Goal: Task Accomplishment & Management: Use online tool/utility

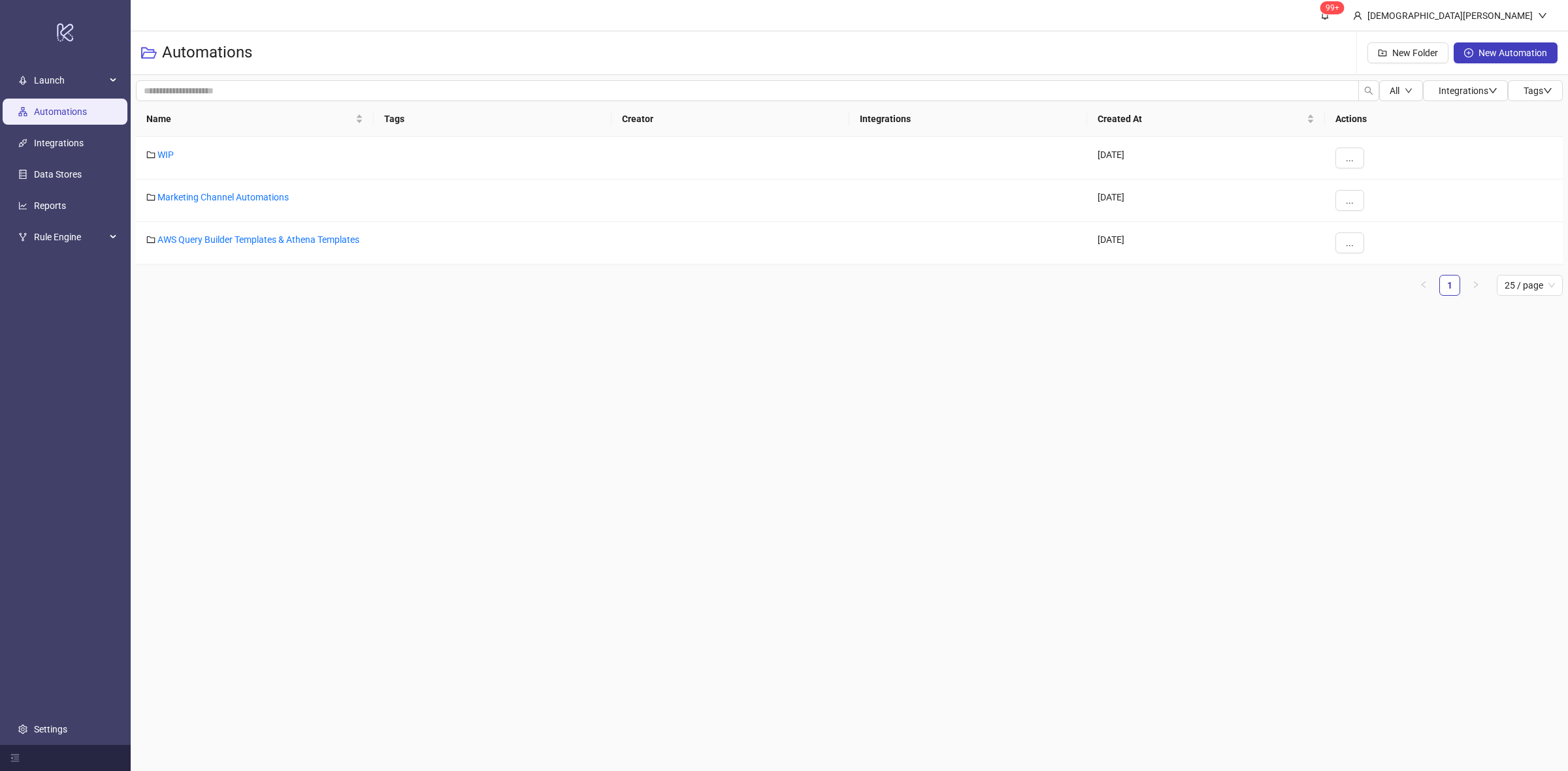
click at [704, 354] on main "99+ Christian Weikamp Automations New Folder New Automation All Integrations Ta…" at bounding box center [849, 386] width 1437 height 771
click at [210, 198] on link "Marketing Channel Automations" at bounding box center [223, 197] width 132 height 10
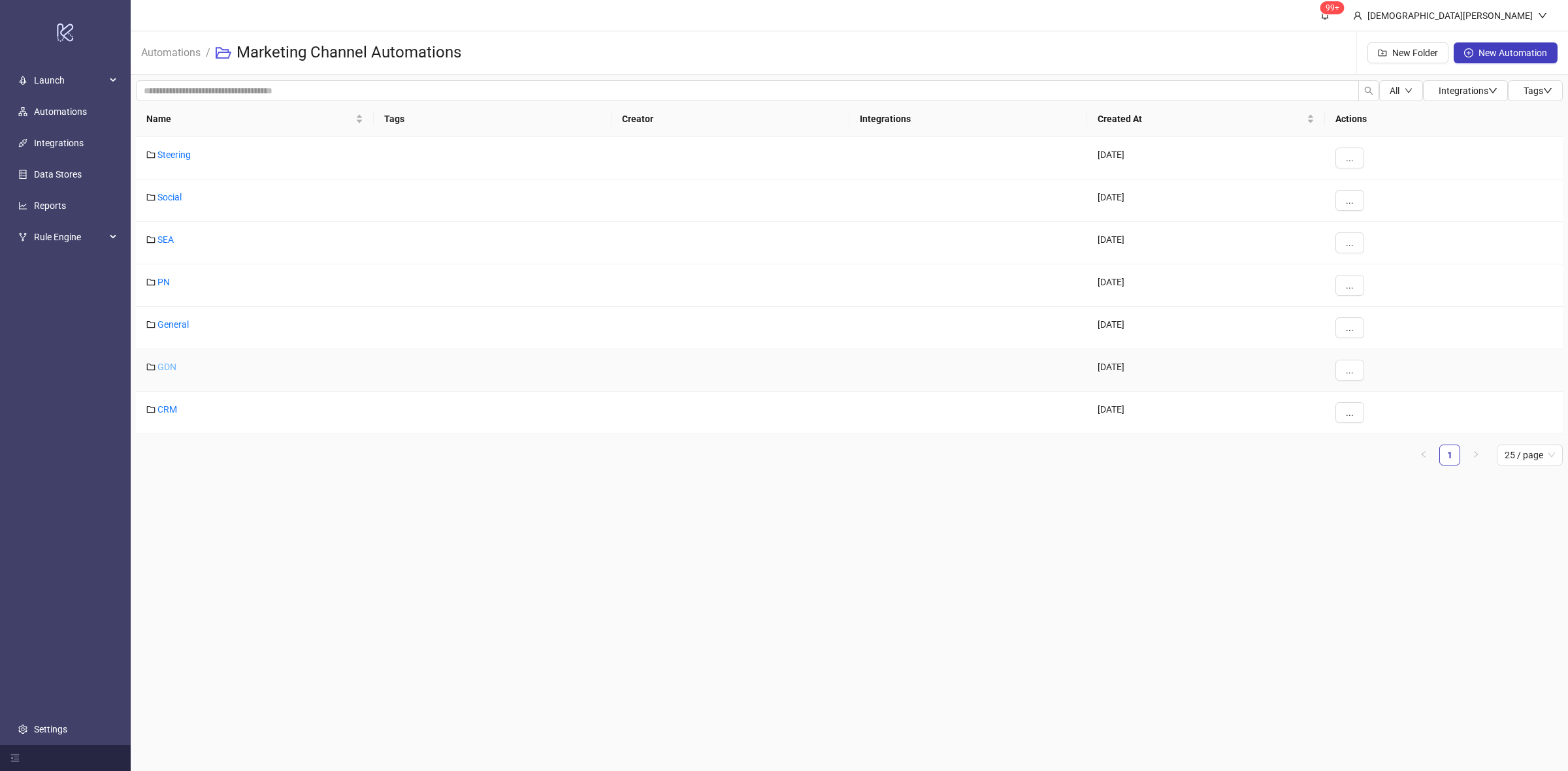
click at [174, 370] on link "GDN" at bounding box center [167, 366] width 19 height 10
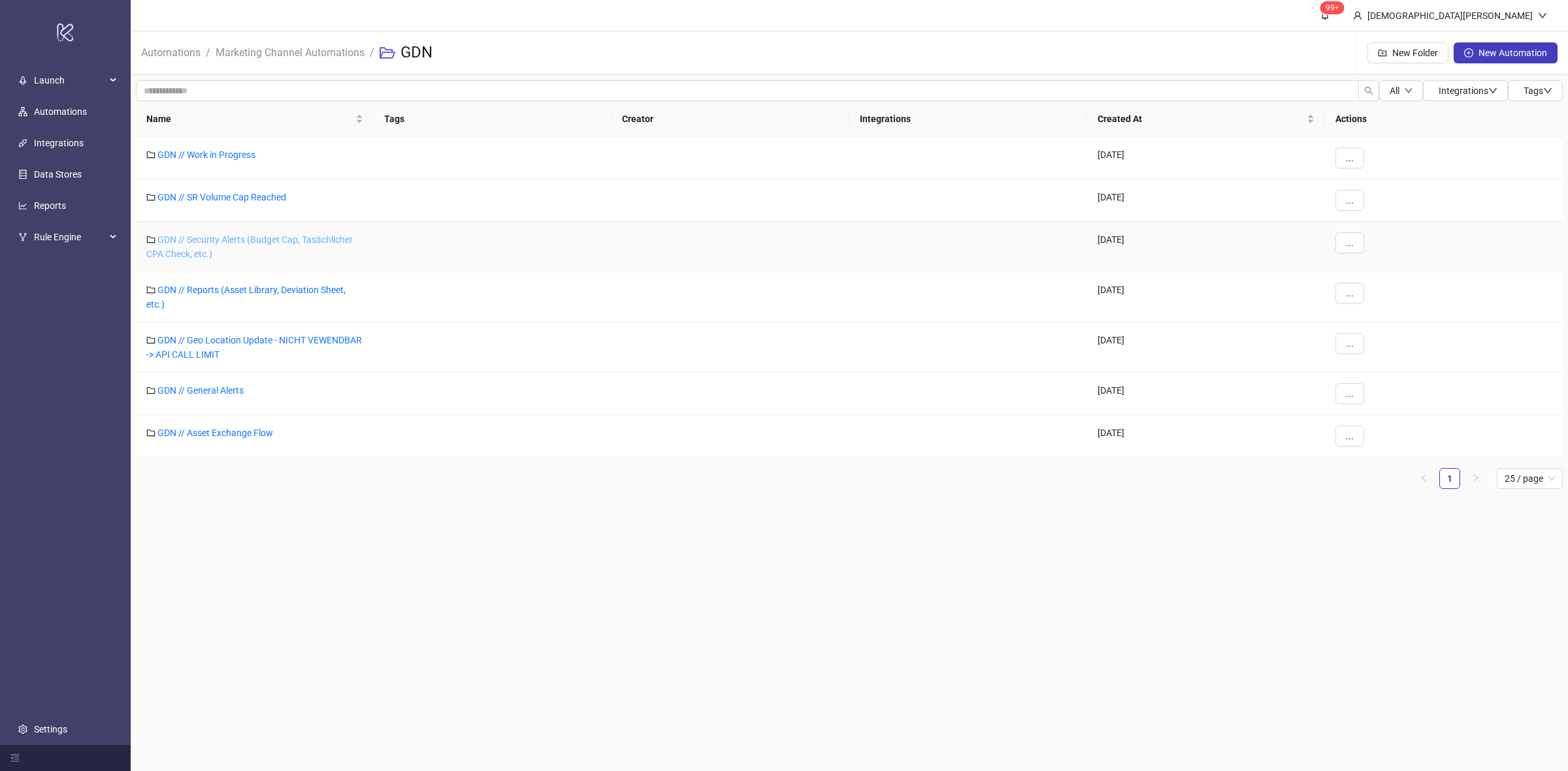
click at [222, 242] on link "GDN // Security Alerts (Budget Cap, Tasächlicher CPA Check, etc.)" at bounding box center [249, 247] width 206 height 25
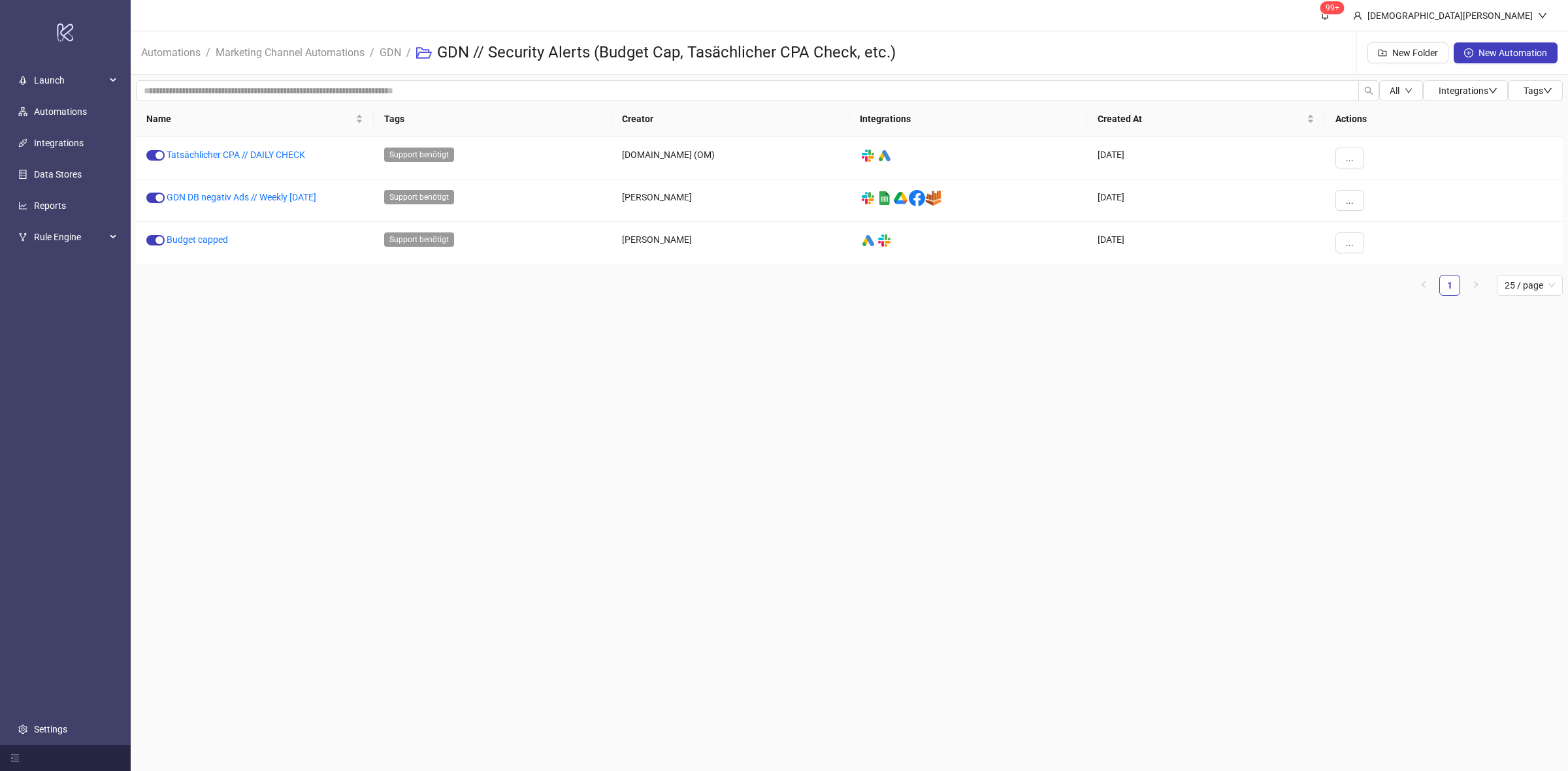
click at [621, 366] on main "99+ Christian Weikamp Automations / Marketing Channel Automations / GDN / GDN /…" at bounding box center [849, 386] width 1437 height 771
click at [403, 54] on link "GDN" at bounding box center [390, 51] width 27 height 14
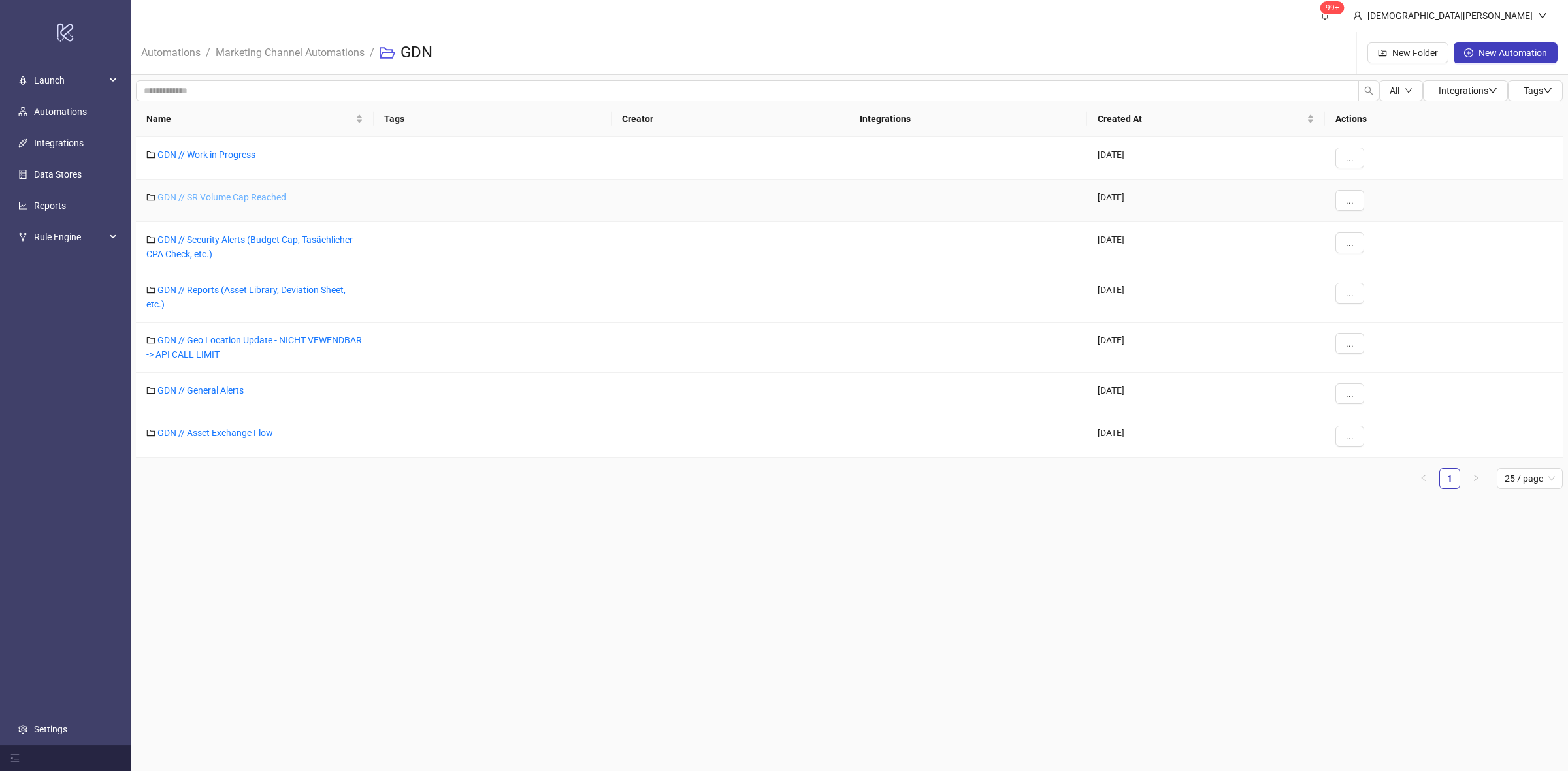
click at [236, 199] on link "GDN // SR Volume Cap Reached" at bounding box center [221, 197] width 129 height 10
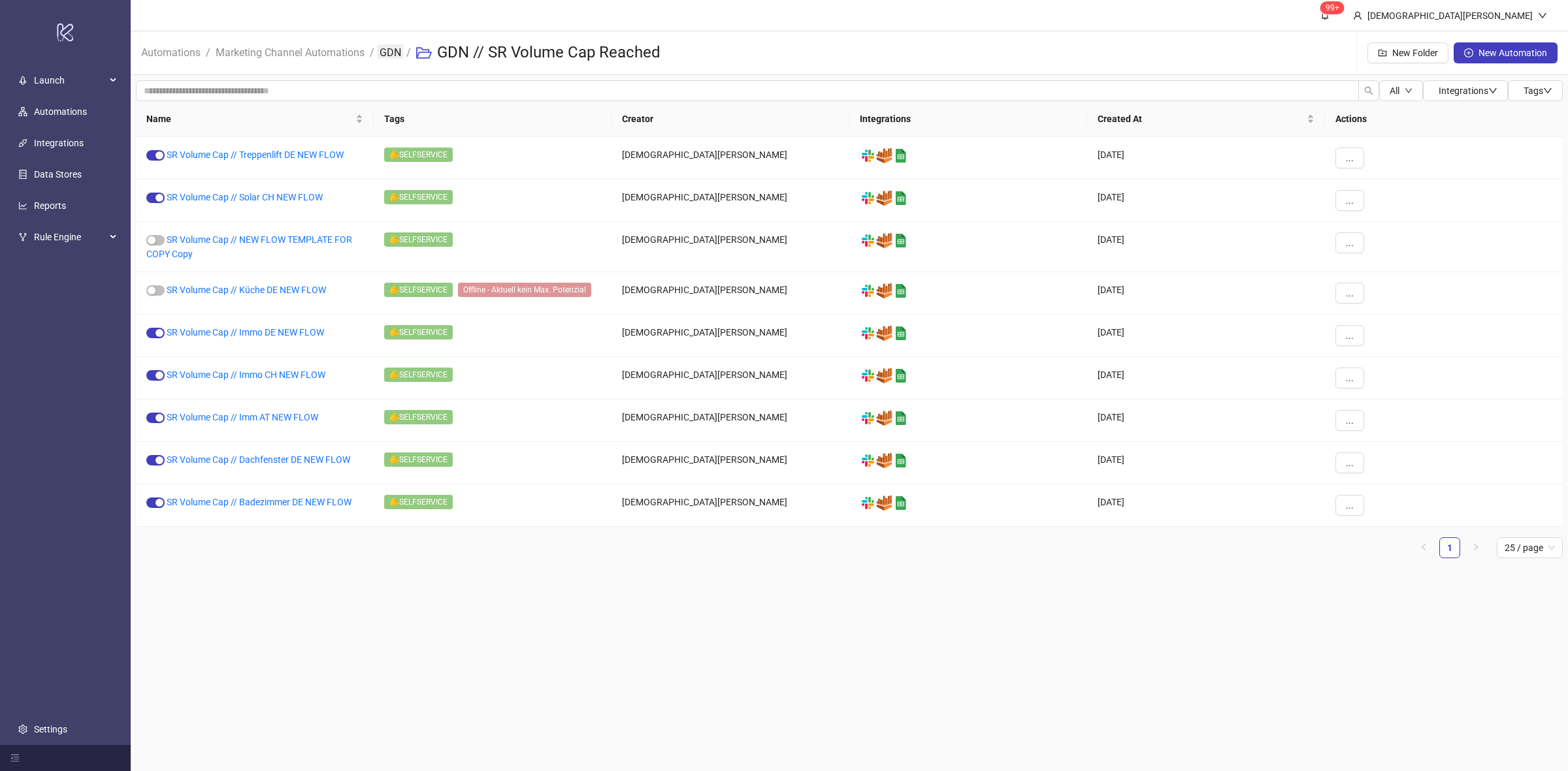
click at [390, 54] on link "GDN" at bounding box center [390, 51] width 27 height 14
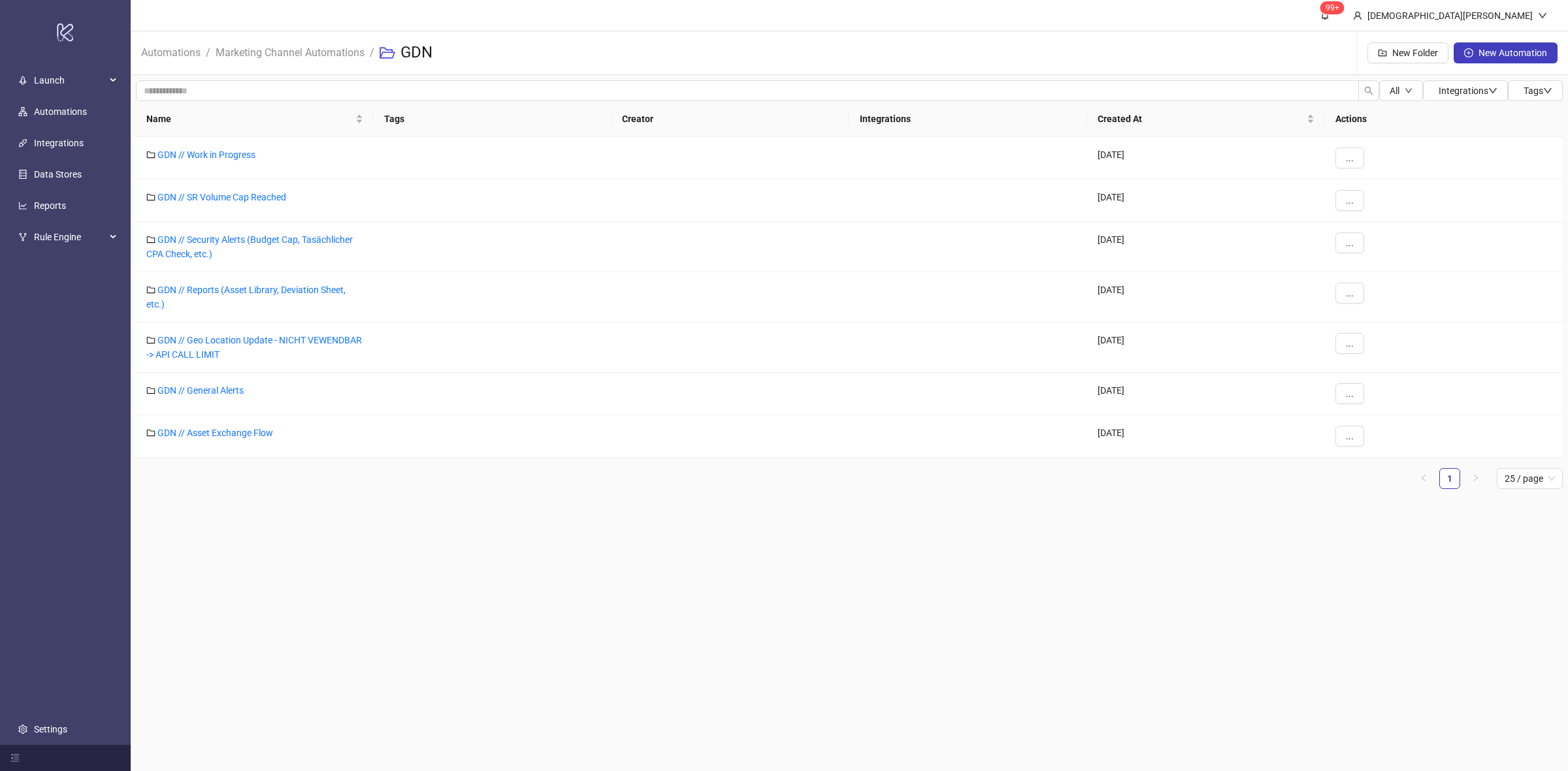
click at [487, 588] on main "99+ Christian Weikamp Automations / Marketing Channel Automations / GDN New Fol…" at bounding box center [849, 386] width 1437 height 771
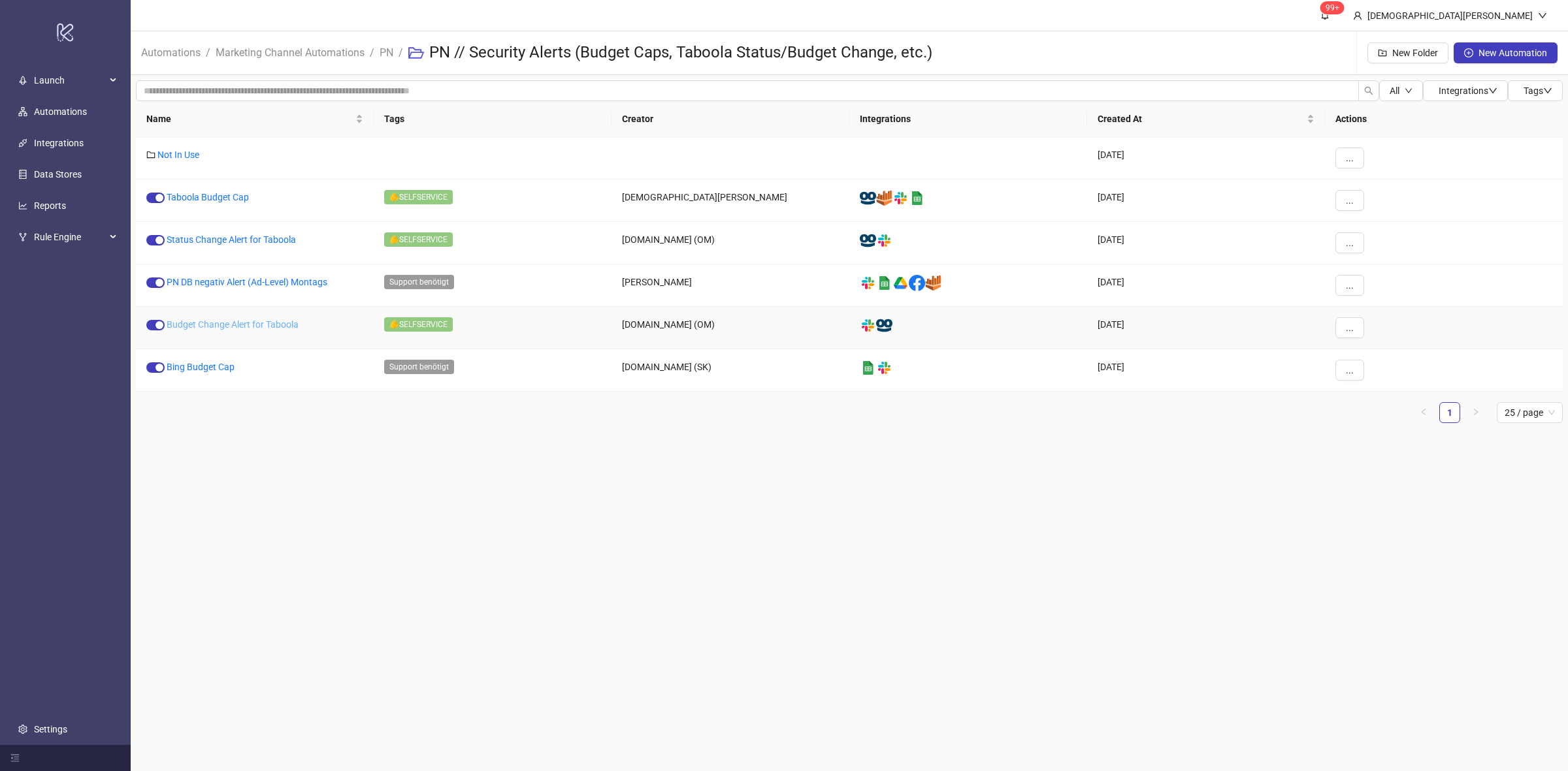
click at [229, 326] on link "Budget Change Alert for Taboola" at bounding box center [232, 324] width 132 height 10
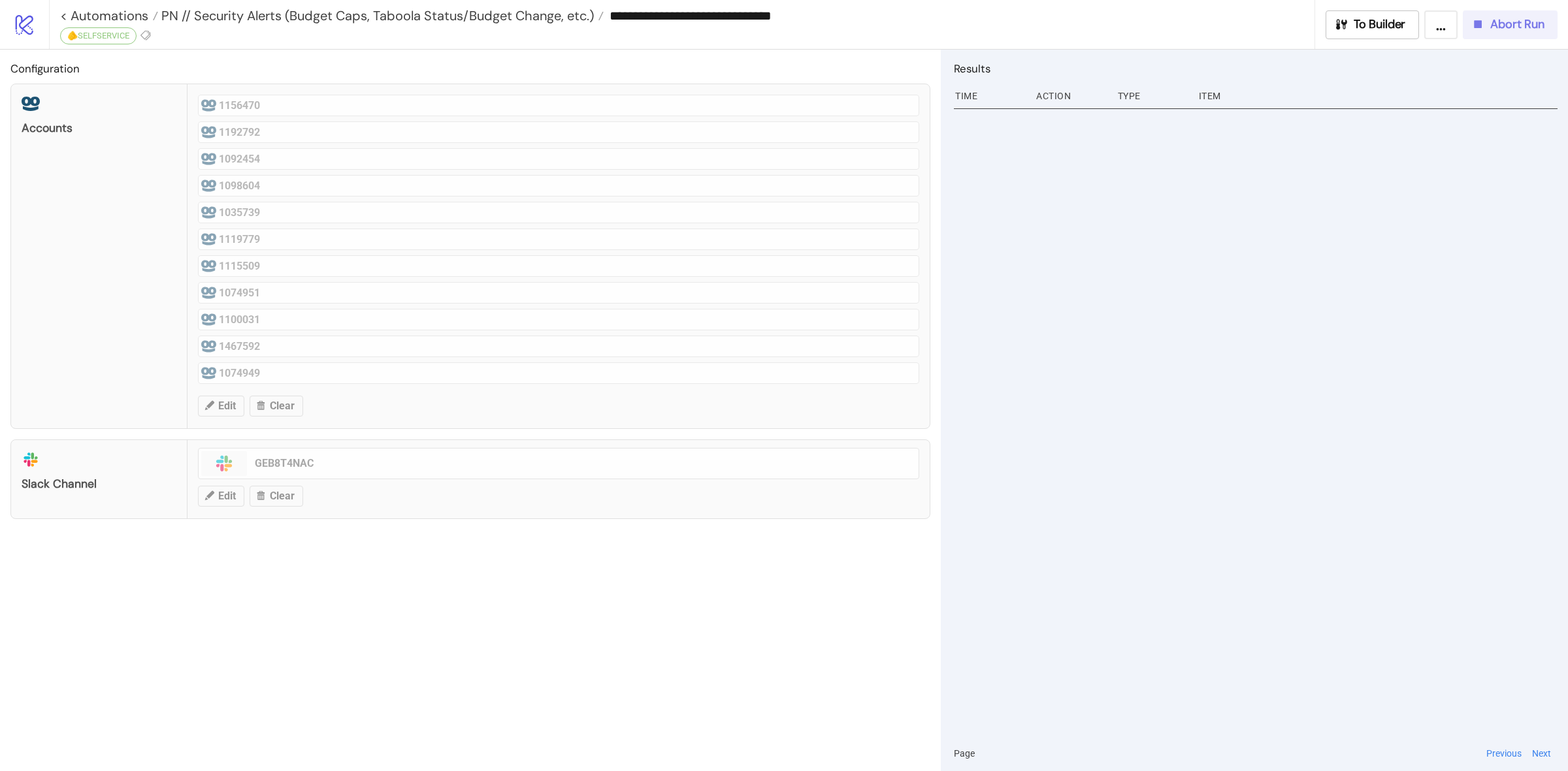
click at [1501, 24] on span "Abort Run" at bounding box center [1518, 25] width 55 height 15
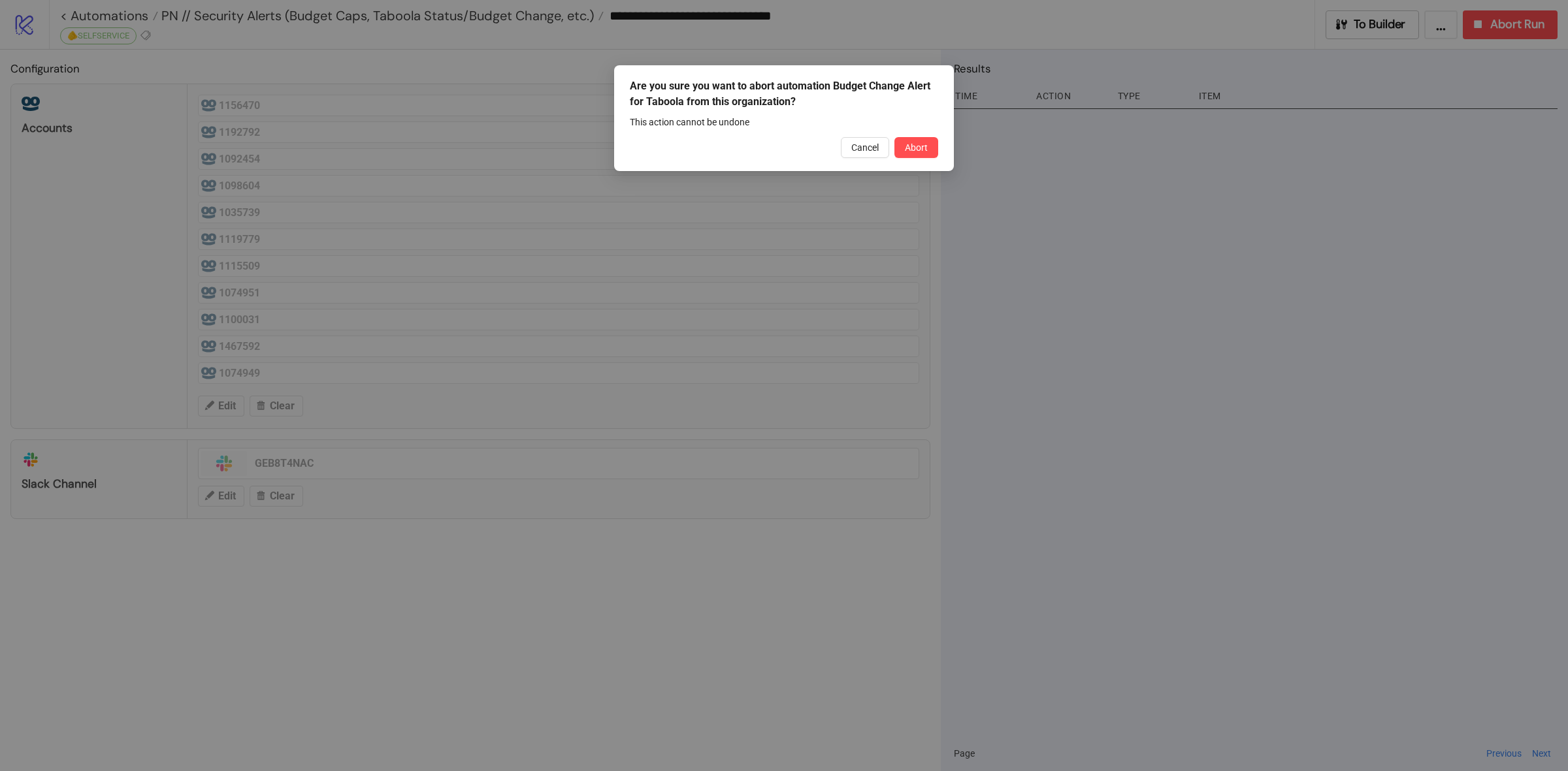
click at [920, 150] on span "Abort" at bounding box center [917, 147] width 23 height 10
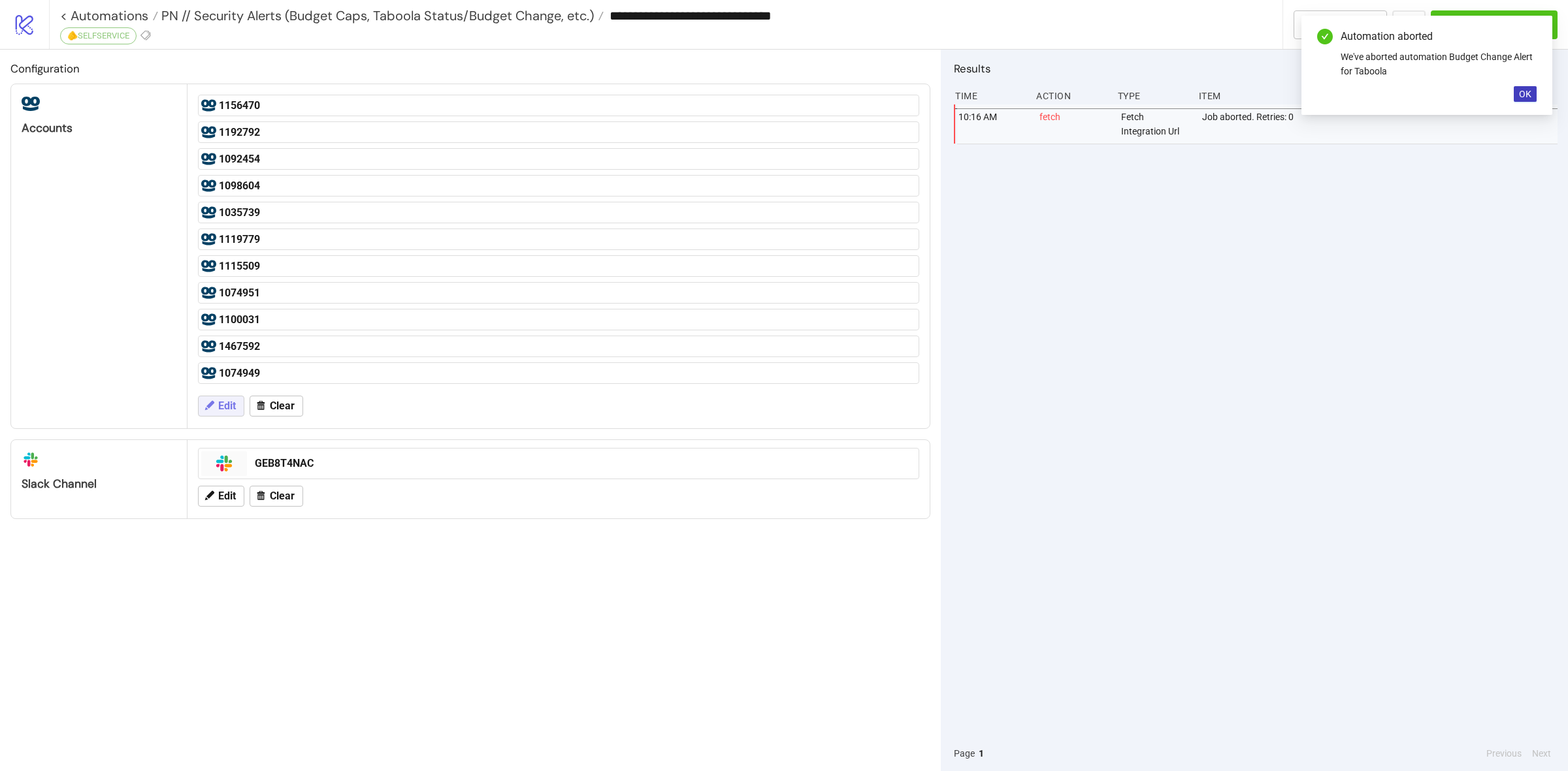
click at [220, 406] on span "Edit" at bounding box center [227, 406] width 18 height 12
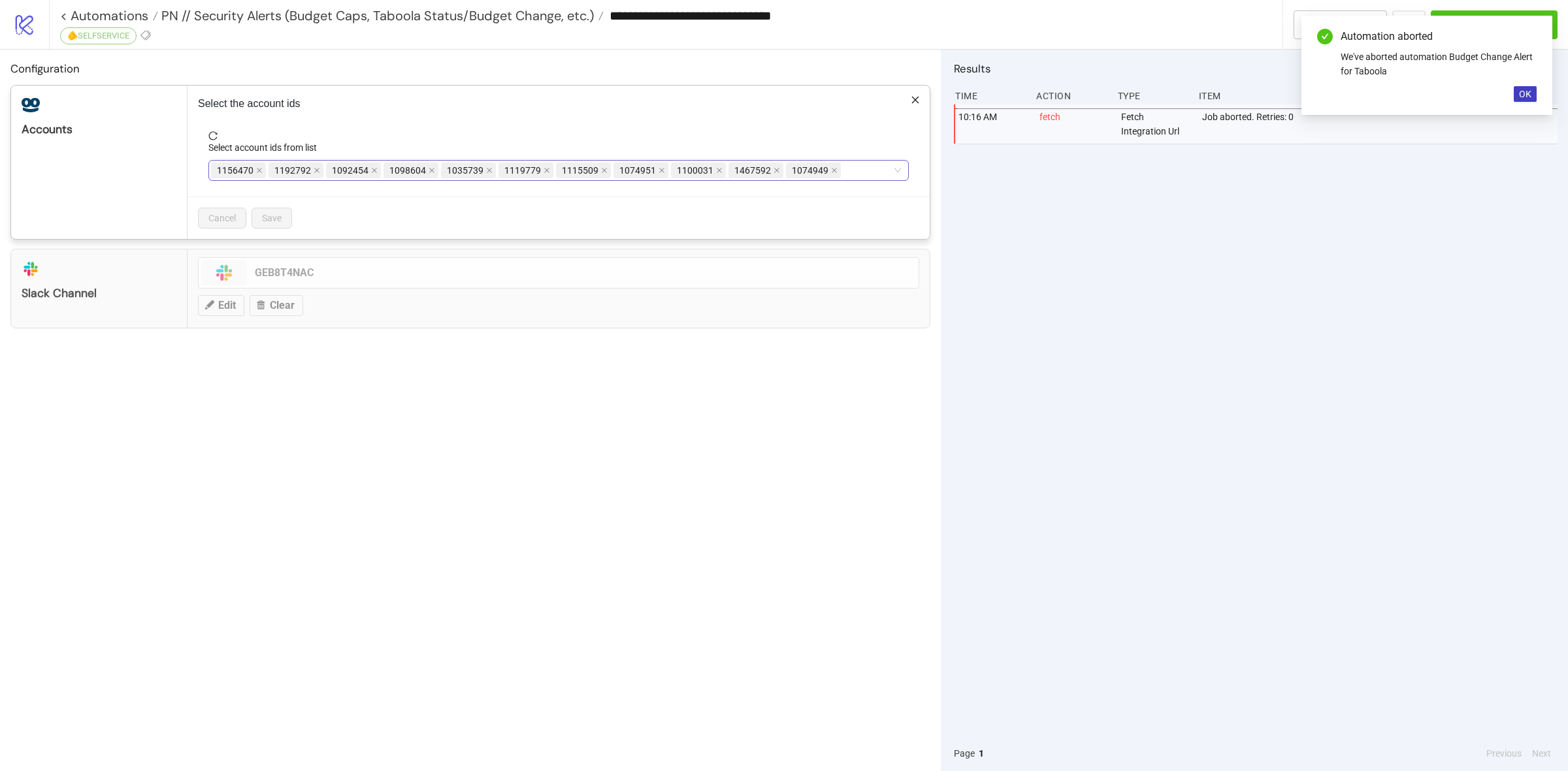
click at [844, 167] on div "1156470 1192792 1092454 1098604 1035739 1119779 1115509 1074951 1100031 1467592…" at bounding box center [552, 170] width 681 height 18
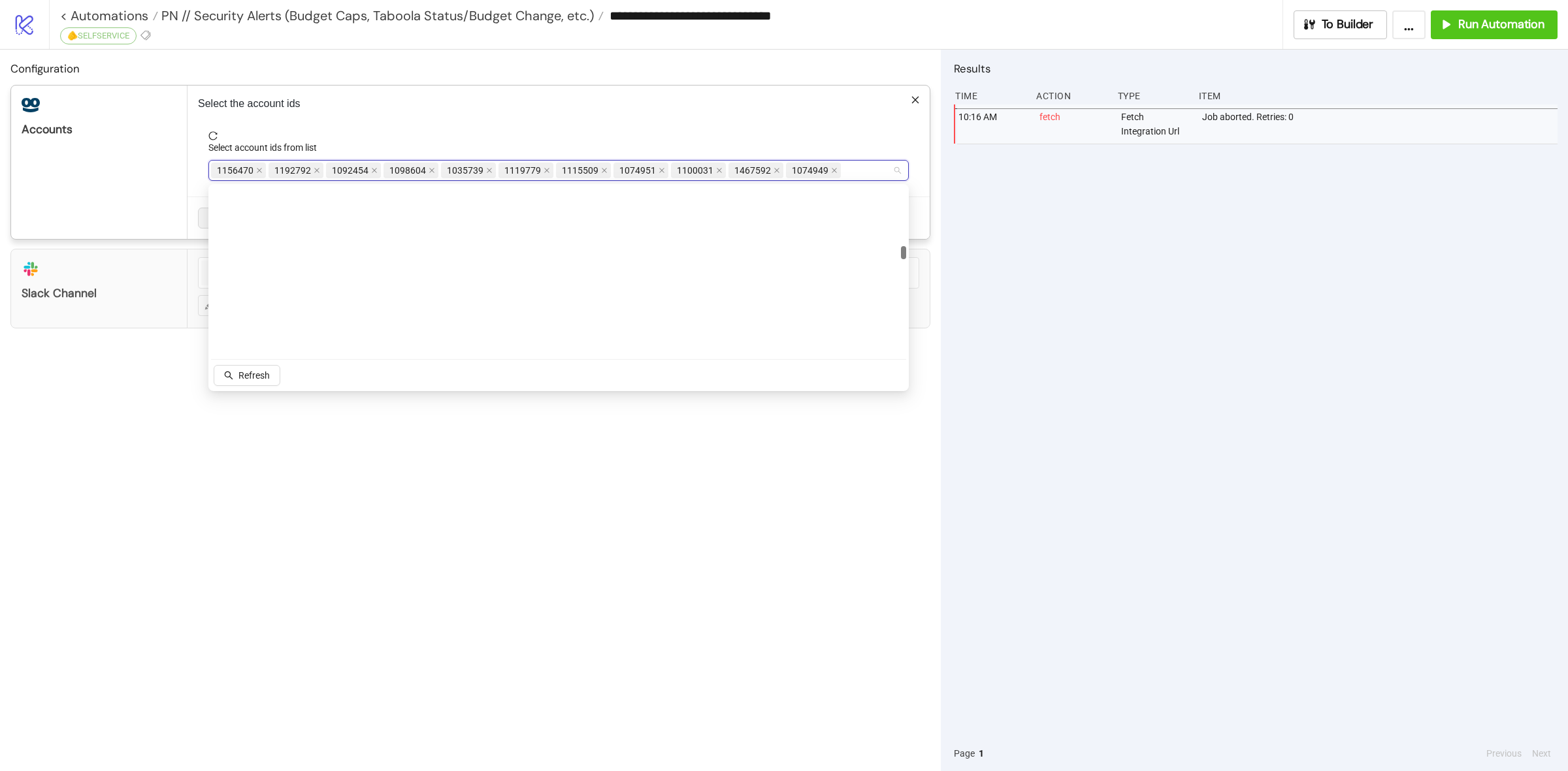
scroll to position [979, 0]
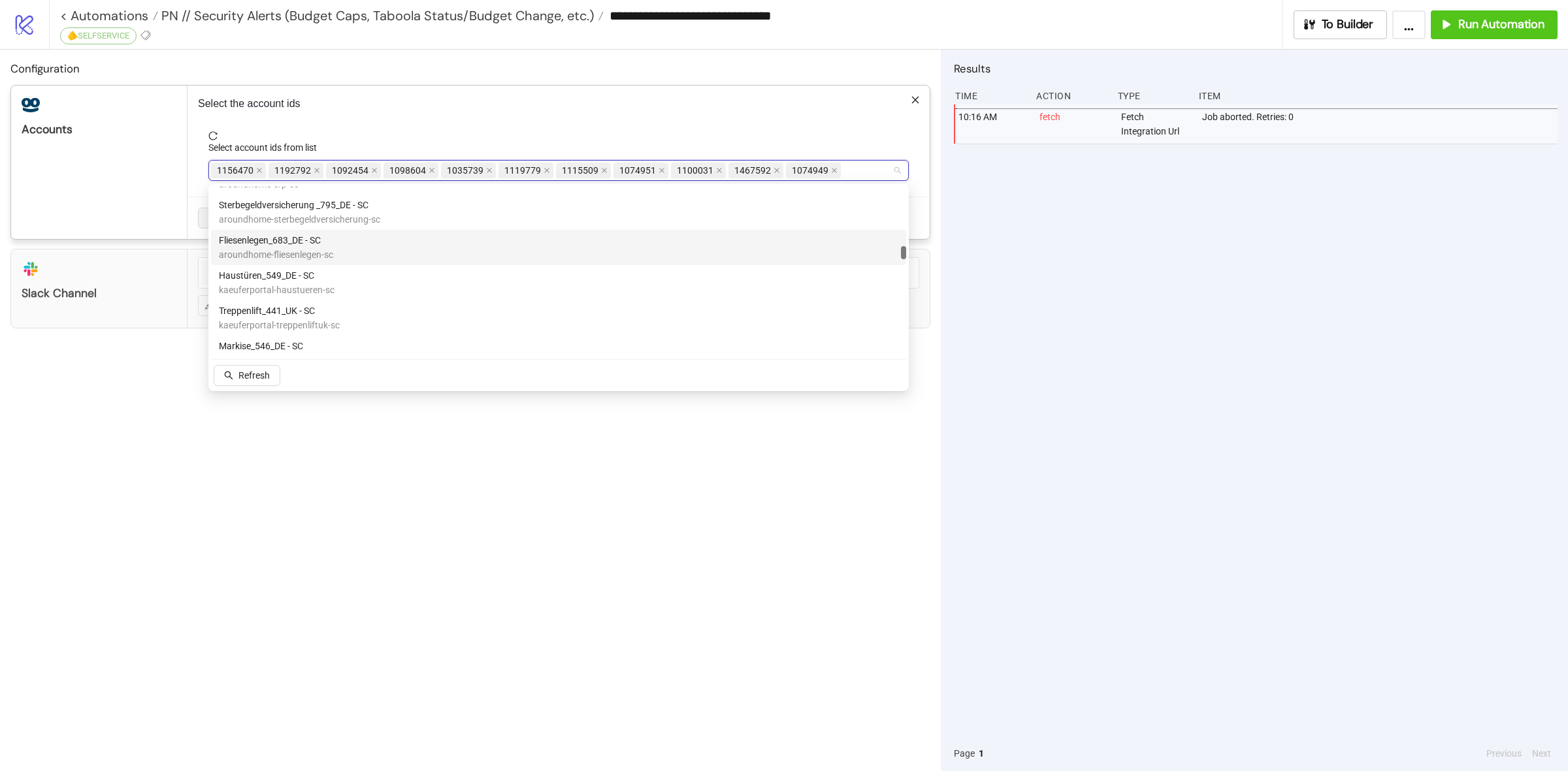
click at [752, 92] on div "Select the account ids Select account ids from list 1156470 1192792 1092454 109…" at bounding box center [558, 162] width 742 height 153
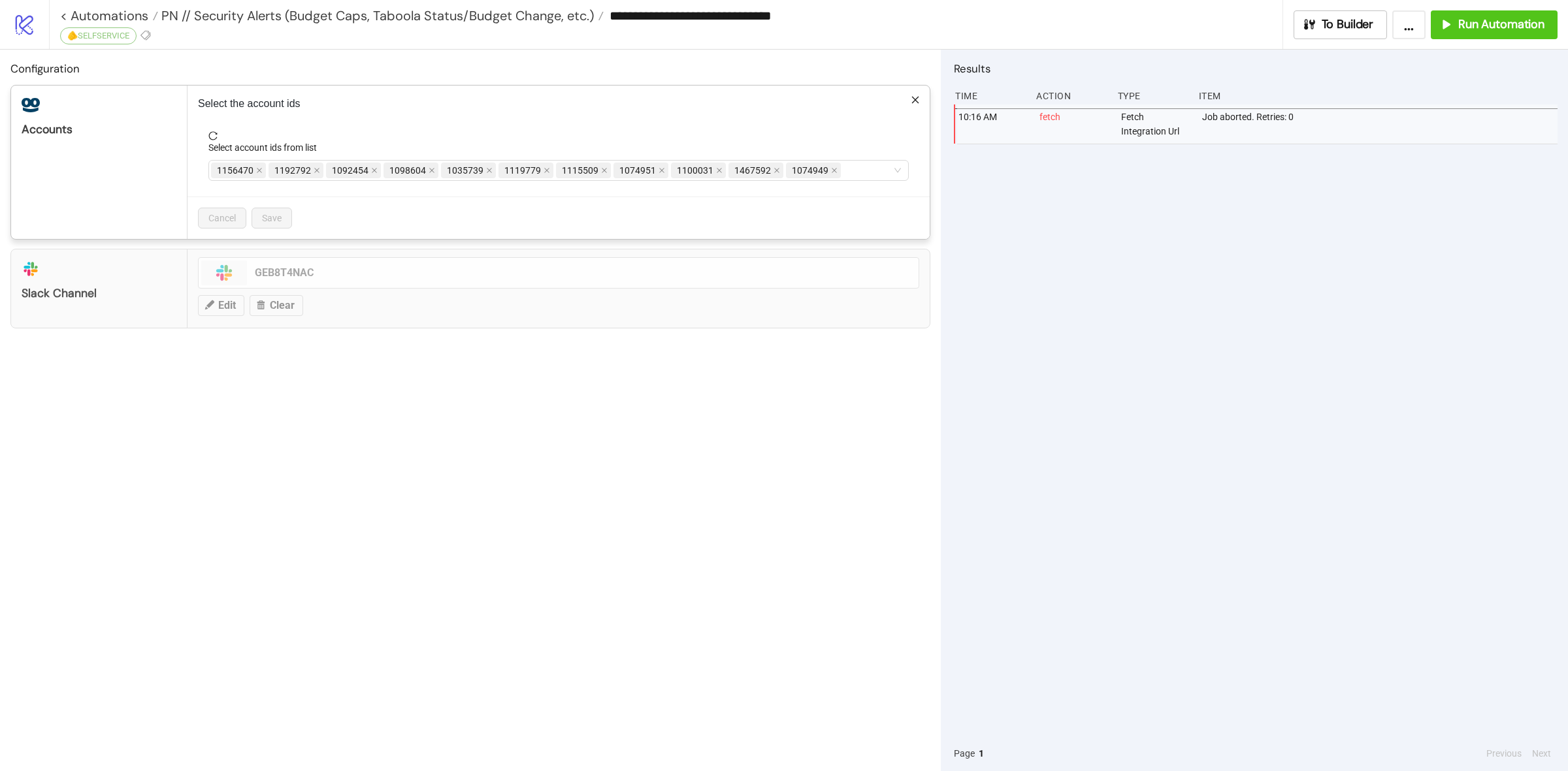
click at [491, 419] on div "**********" at bounding box center [784, 386] width 1568 height 771
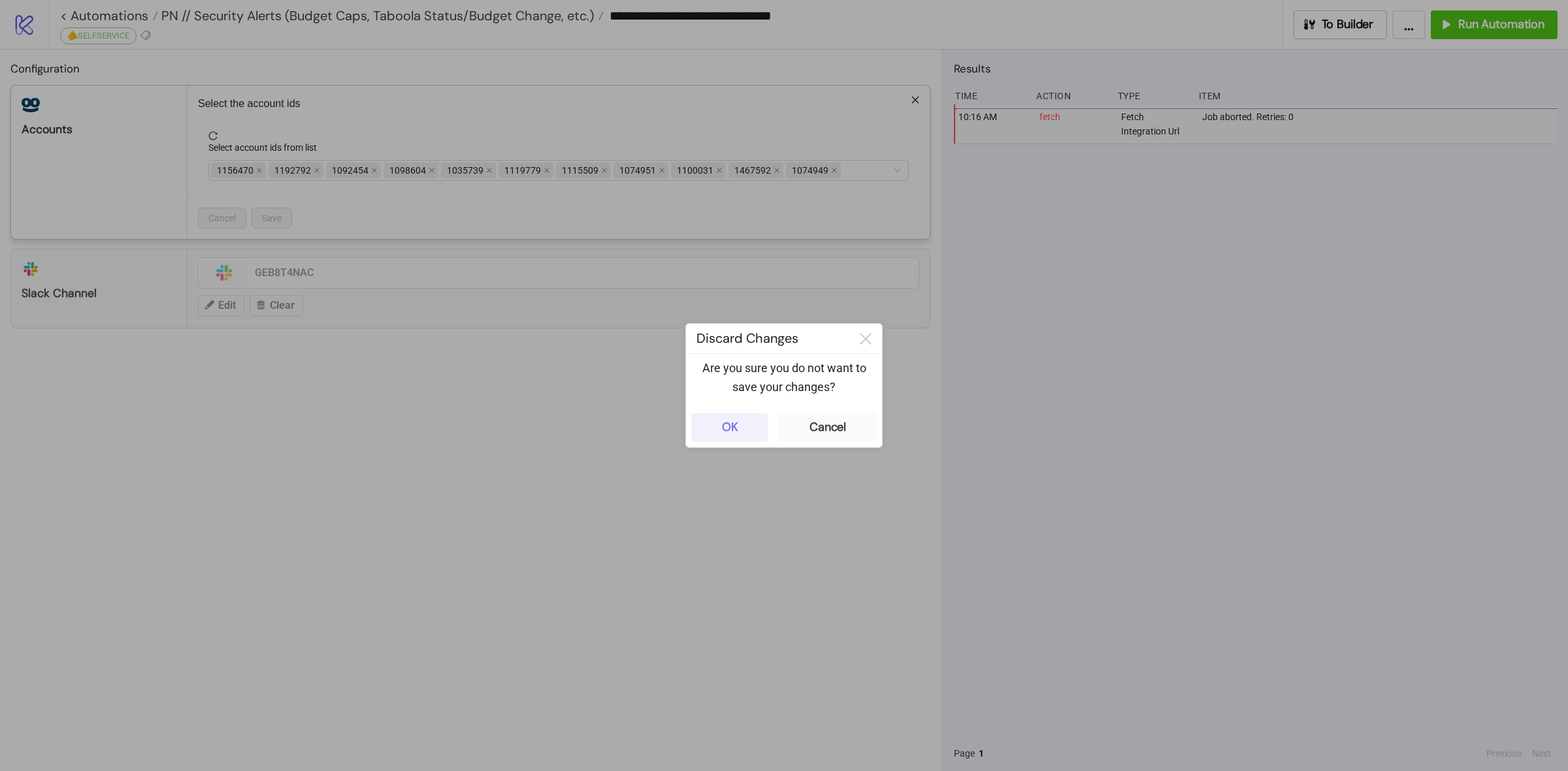
click at [713, 429] on button "OK" at bounding box center [729, 428] width 77 height 29
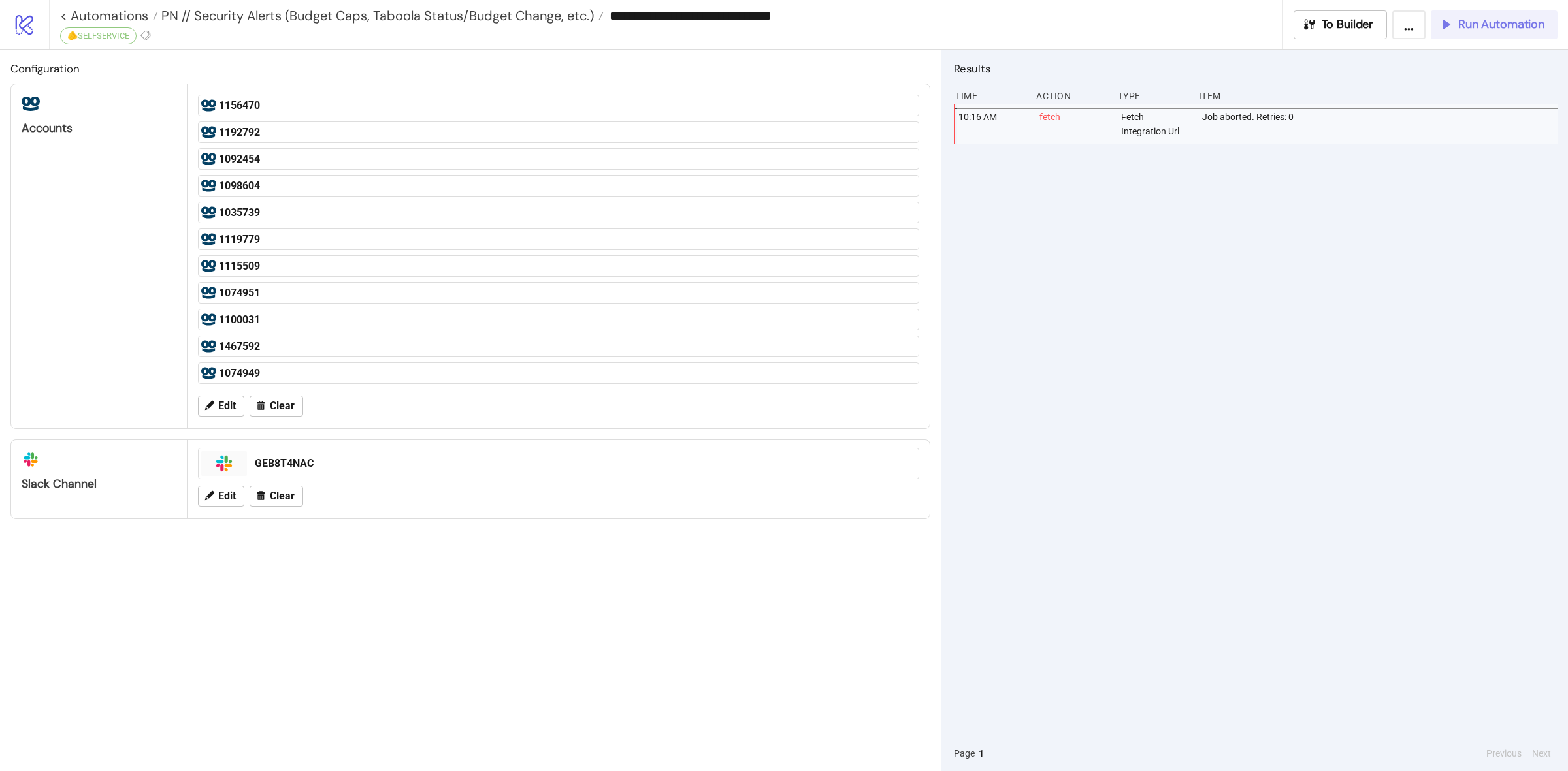
click at [1501, 31] on span "Run Automation" at bounding box center [1501, 25] width 87 height 15
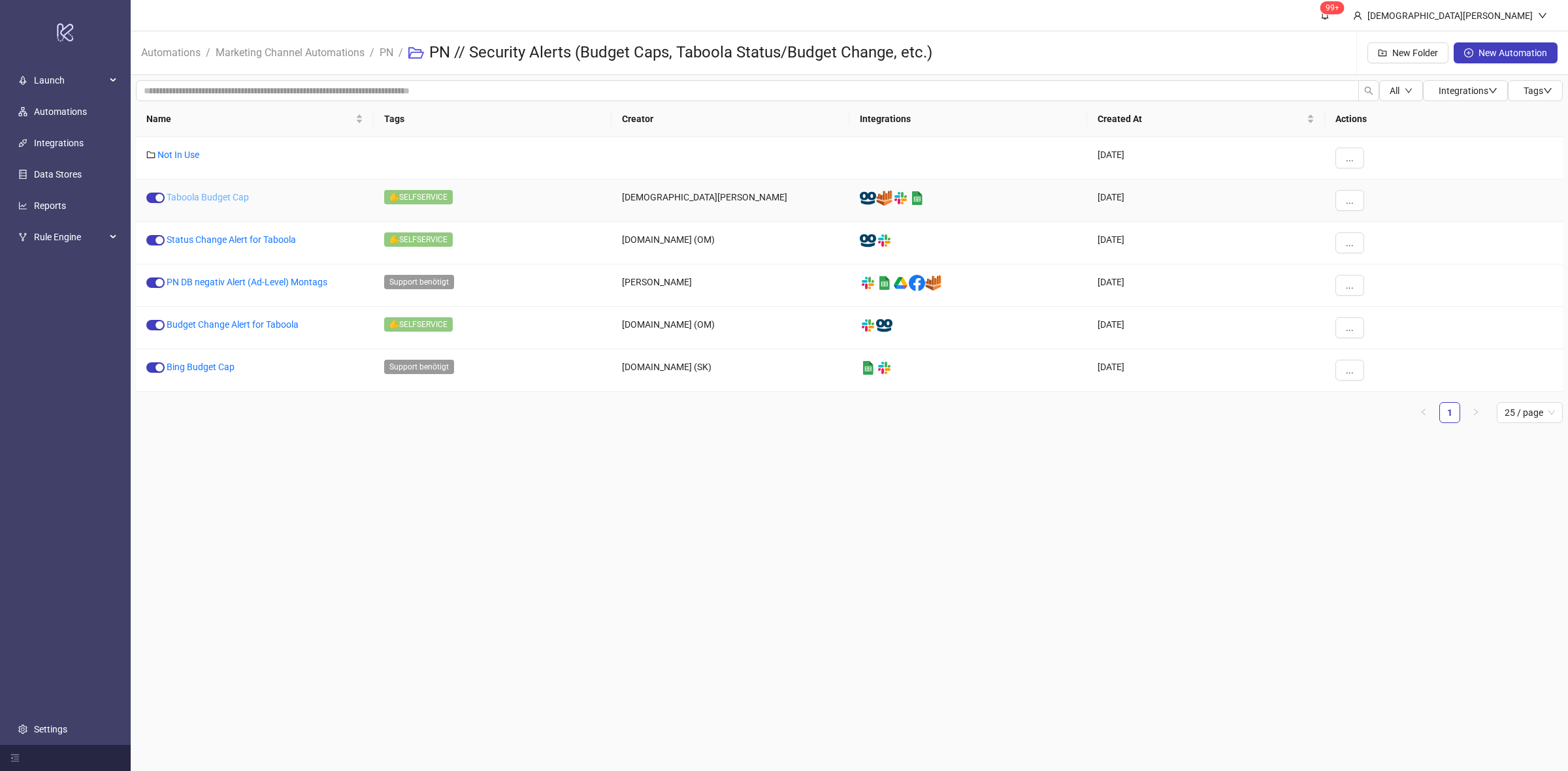
click at [210, 200] on link "Taboola Budget Cap" at bounding box center [207, 197] width 82 height 10
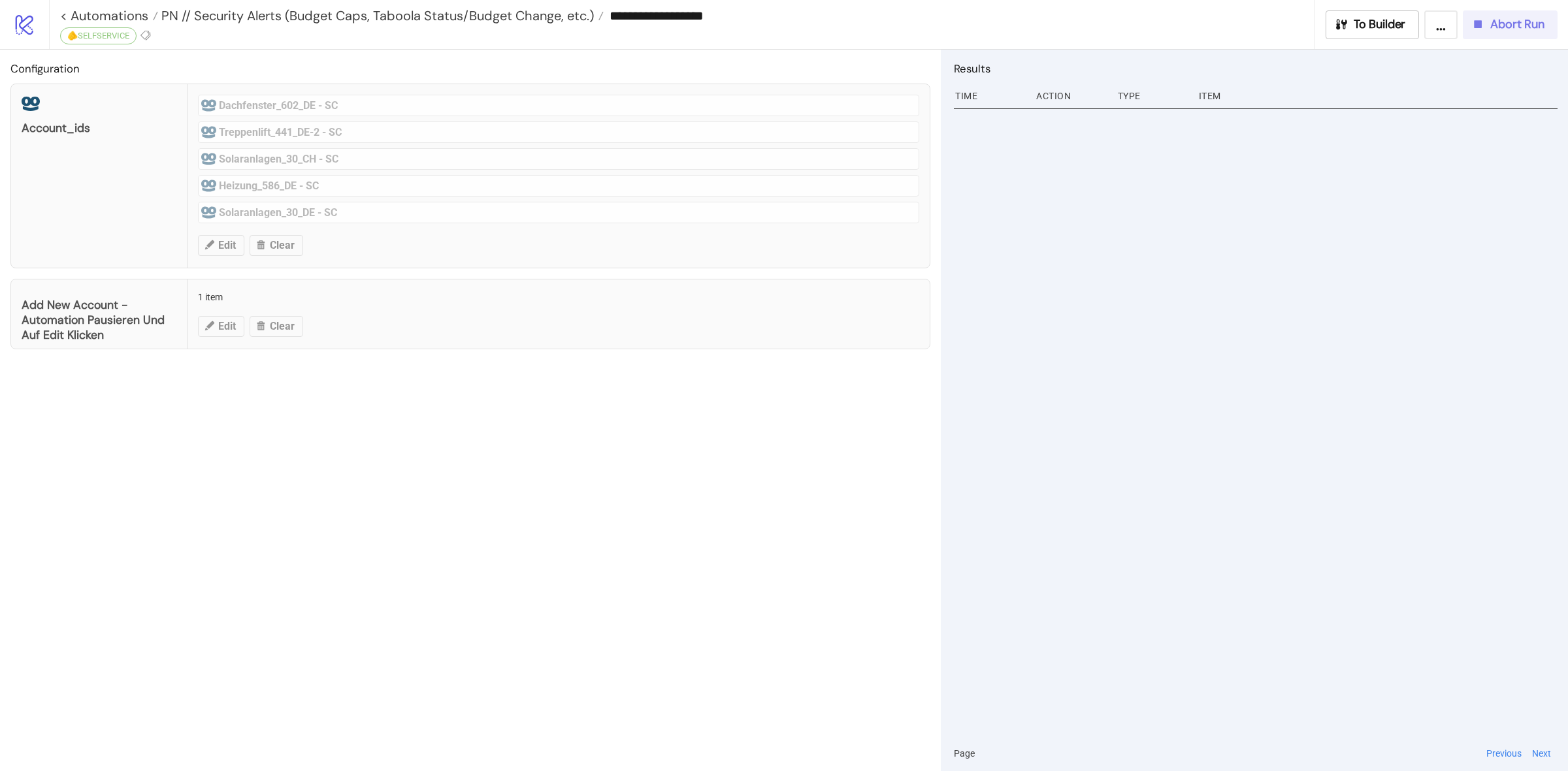
click at [1526, 20] on span "Abort Run" at bounding box center [1518, 25] width 55 height 15
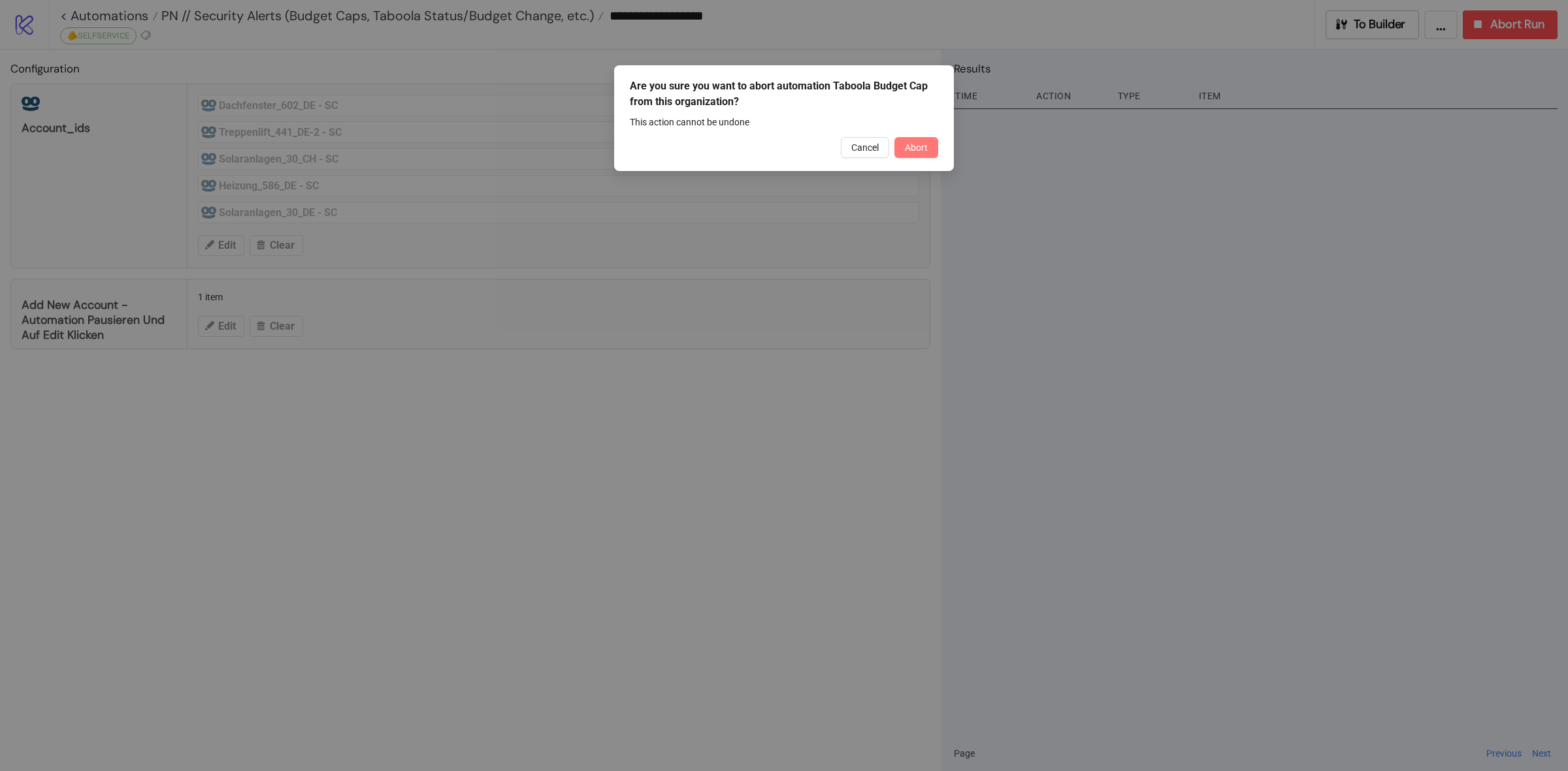
click at [920, 146] on span "Abort" at bounding box center [917, 147] width 23 height 10
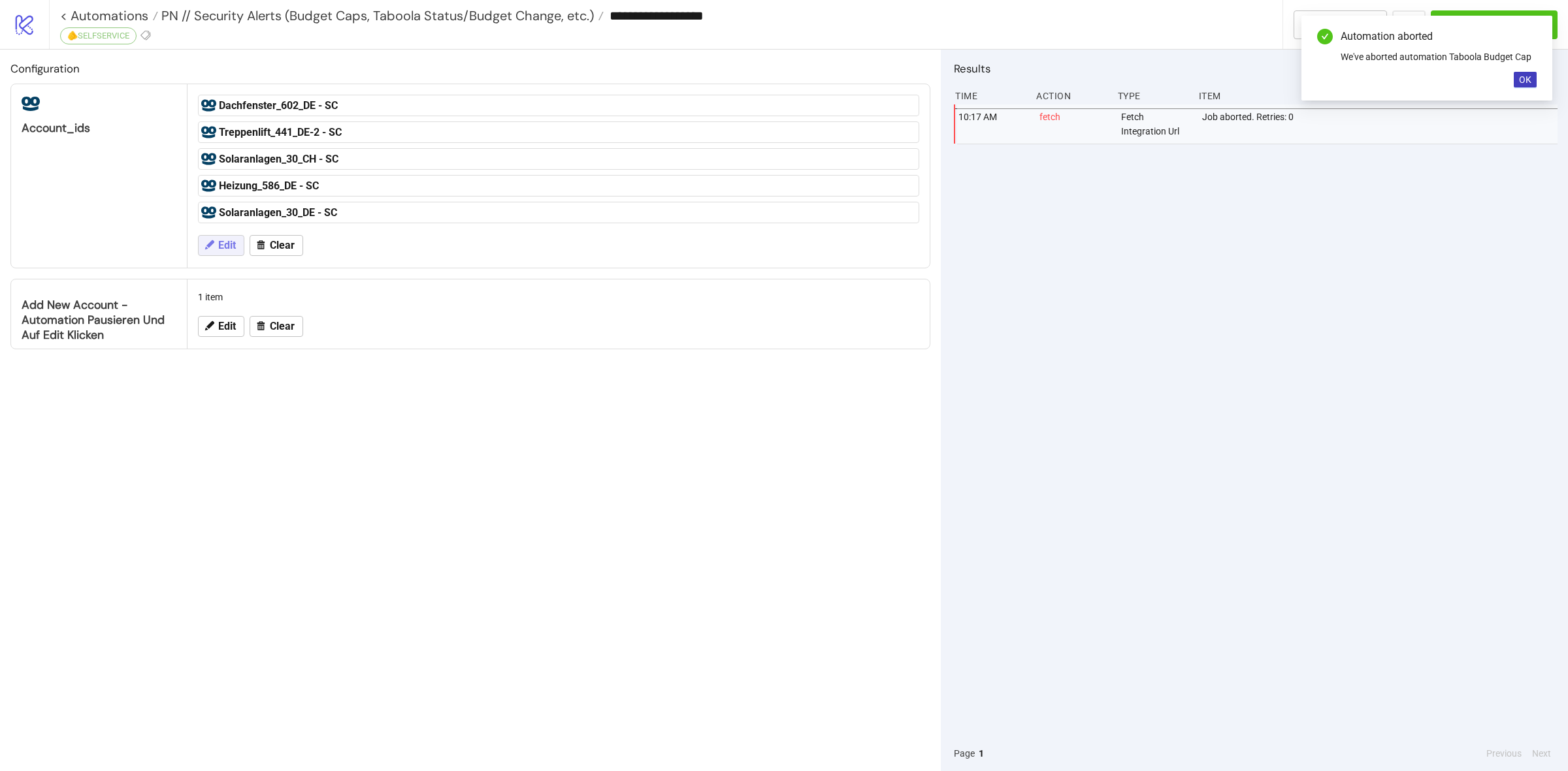
click at [213, 244] on icon at bounding box center [209, 245] width 9 height 9
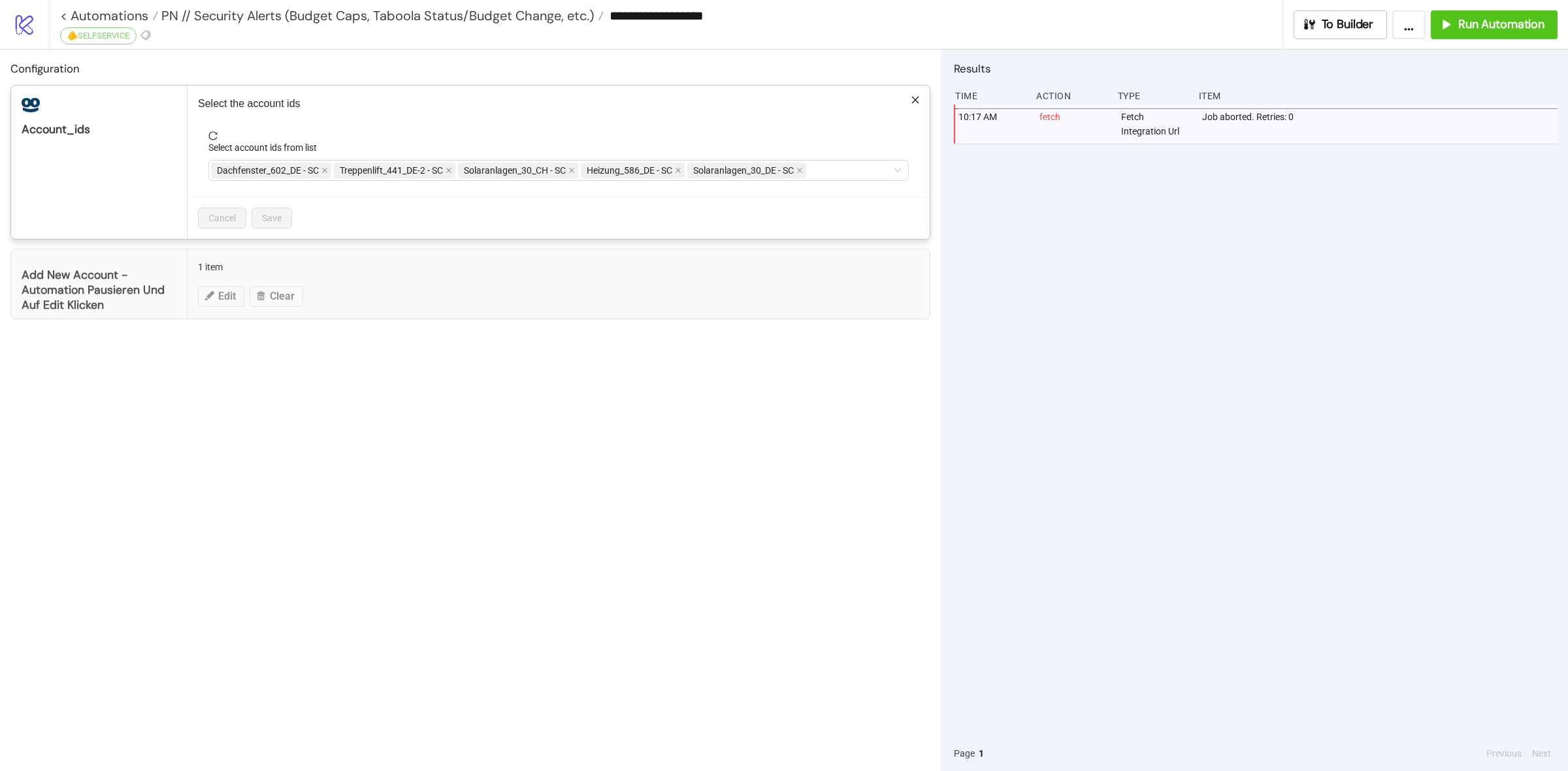
click at [849, 184] on form "Select account ids from list Dachfenster_602_DE - SC Treppenlift_441_DE-2 - SC …" at bounding box center [558, 164] width 721 height 65
click at [863, 167] on div "Dachfenster_602_DE - SC Treppenlift_441_DE-2 - SC Solaranlagen_30_CH - SC Heizu…" at bounding box center [552, 170] width 681 height 18
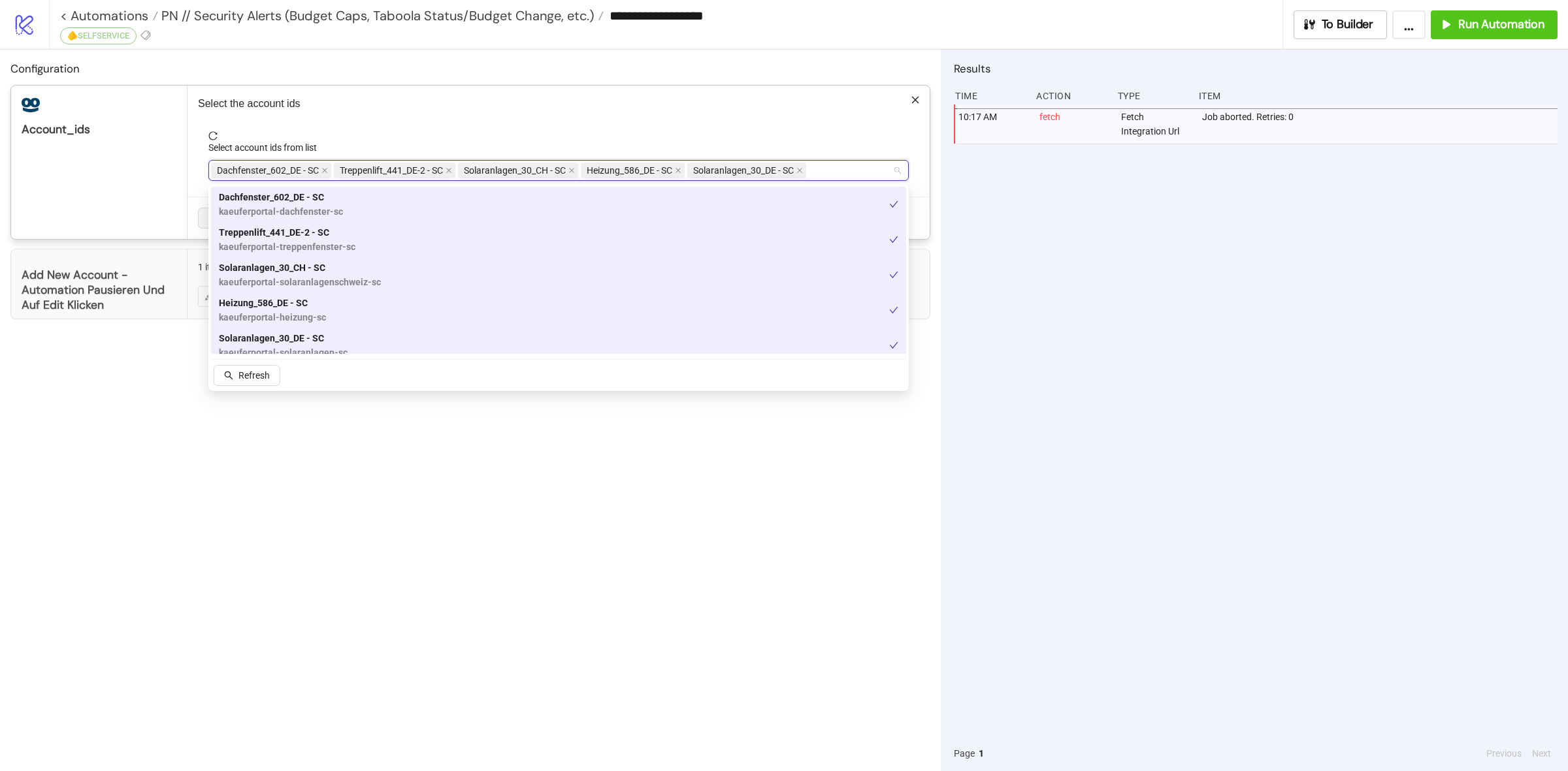
click at [860, 112] on p "Select the account ids" at bounding box center [558, 104] width 721 height 16
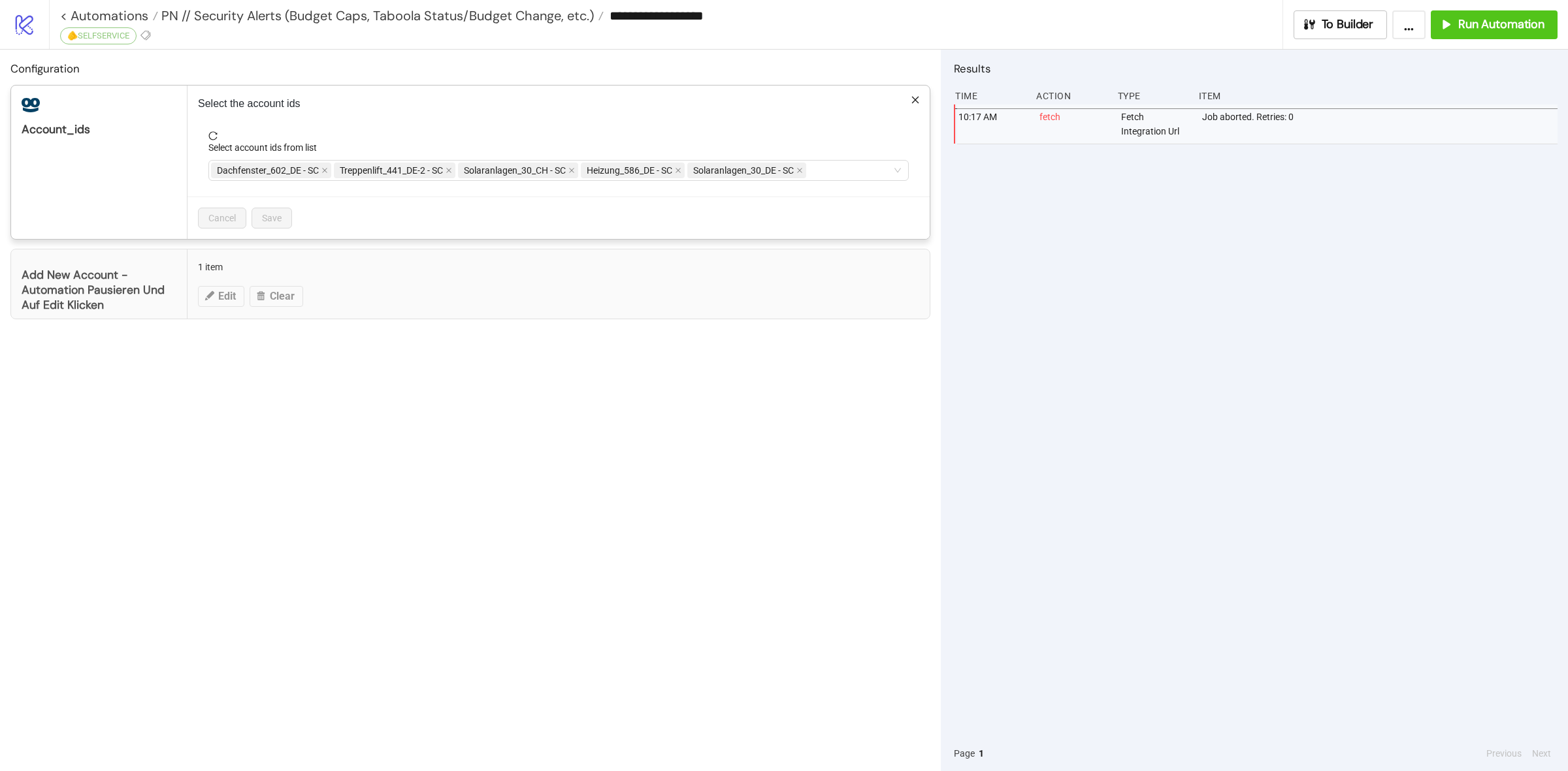
click at [619, 384] on div "**********" at bounding box center [784, 386] width 1568 height 771
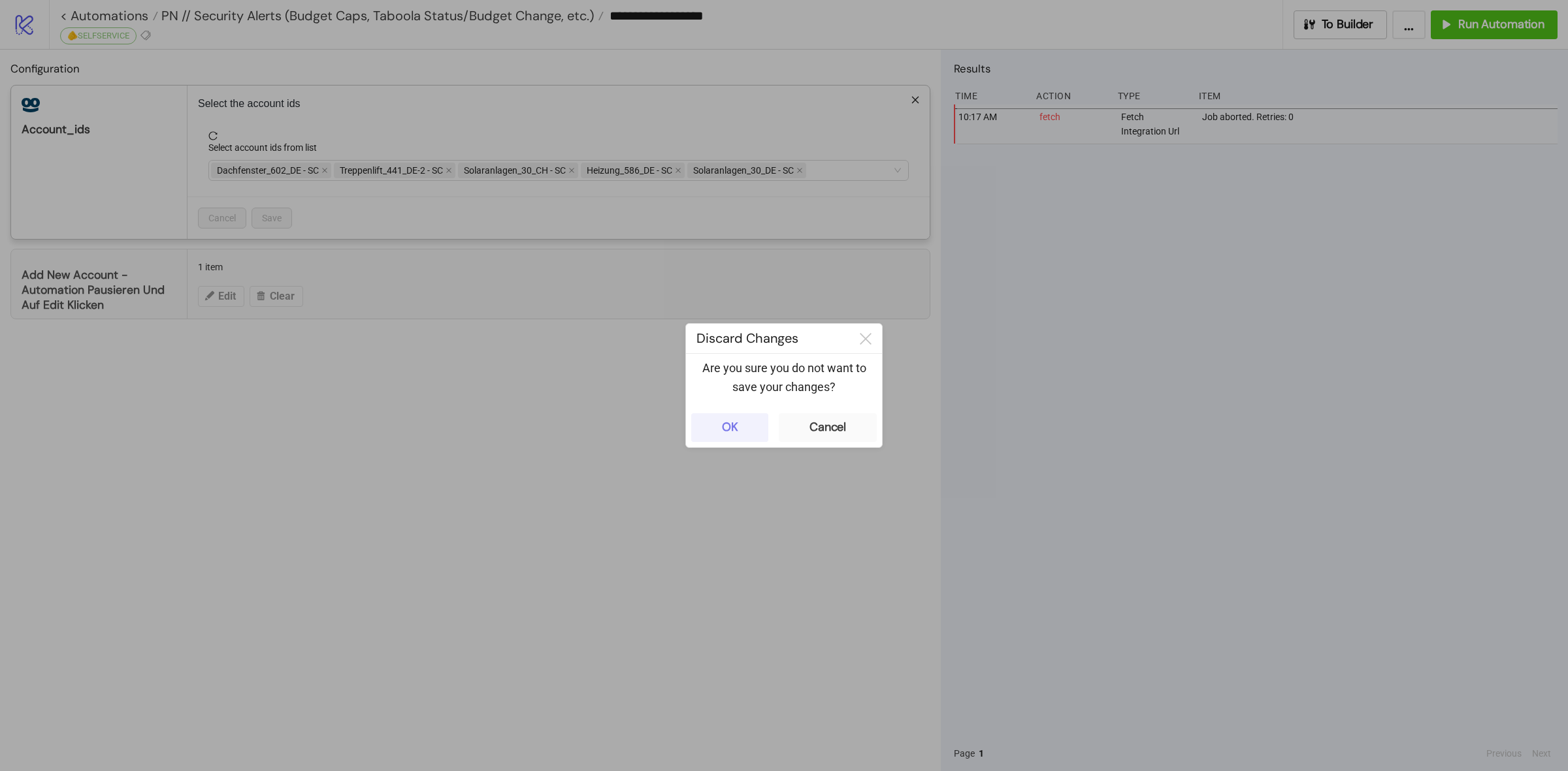
click at [742, 437] on button "OK" at bounding box center [729, 428] width 77 height 29
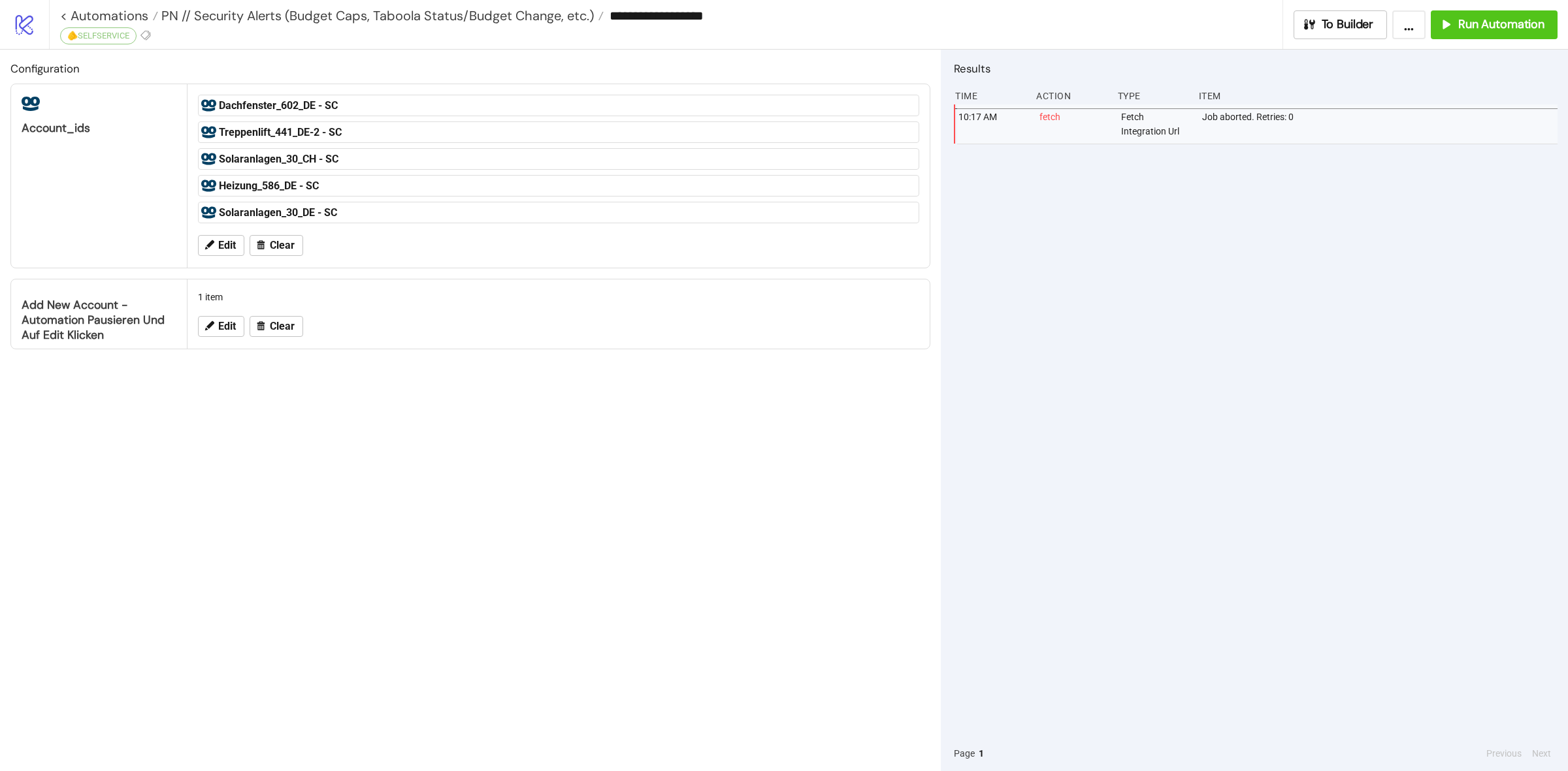
click at [651, 432] on div "Configuration account_ids Dachfenster_602_DE - SC Treppenlift_441_DE-2 - SC Sol…" at bounding box center [470, 410] width 941 height 721
drag, startPoint x: 16, startPoint y: 307, endPoint x: 142, endPoint y: 348, distance: 132.5
click at [142, 348] on div "Add New Account - Automation pausieren und auf Edit klicken" at bounding box center [99, 314] width 176 height 69
click at [232, 426] on div "Configuration account_ids Dachfenster_602_DE - SC Treppenlift_441_DE-2 - SC Sol…" at bounding box center [470, 410] width 941 height 721
click at [229, 322] on span "Edit" at bounding box center [227, 326] width 18 height 12
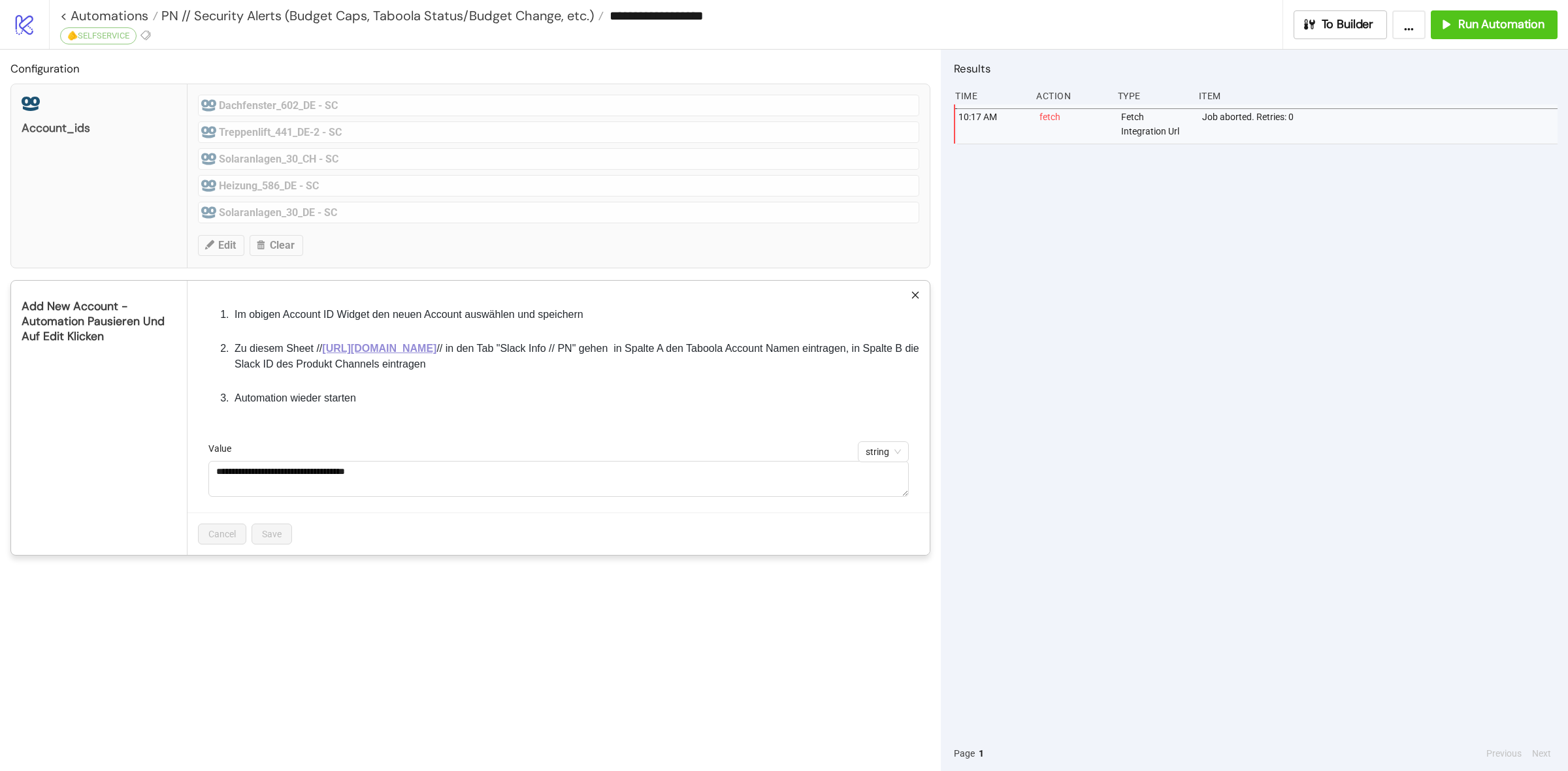
click at [373, 354] on link "[URL][DOMAIN_NAME]" at bounding box center [380, 348] width 114 height 11
